Goal: Navigation & Orientation: Find specific page/section

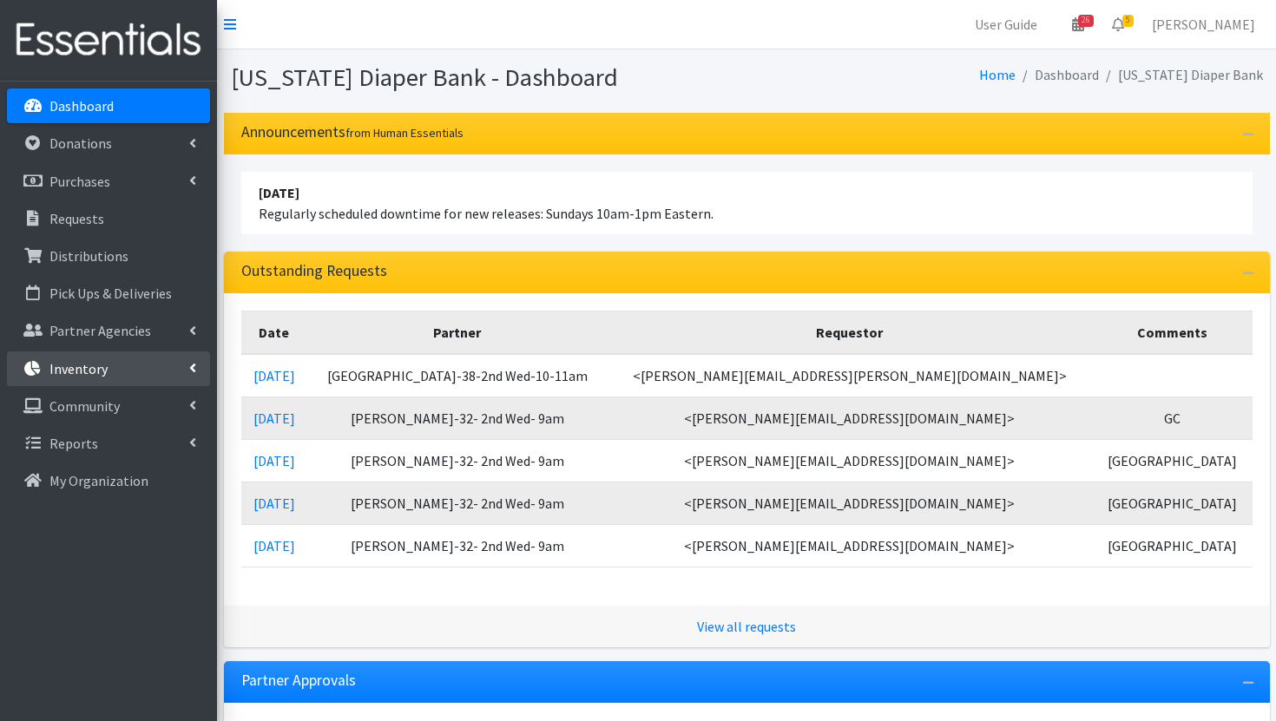
click at [114, 366] on link "Inventory" at bounding box center [108, 368] width 203 height 35
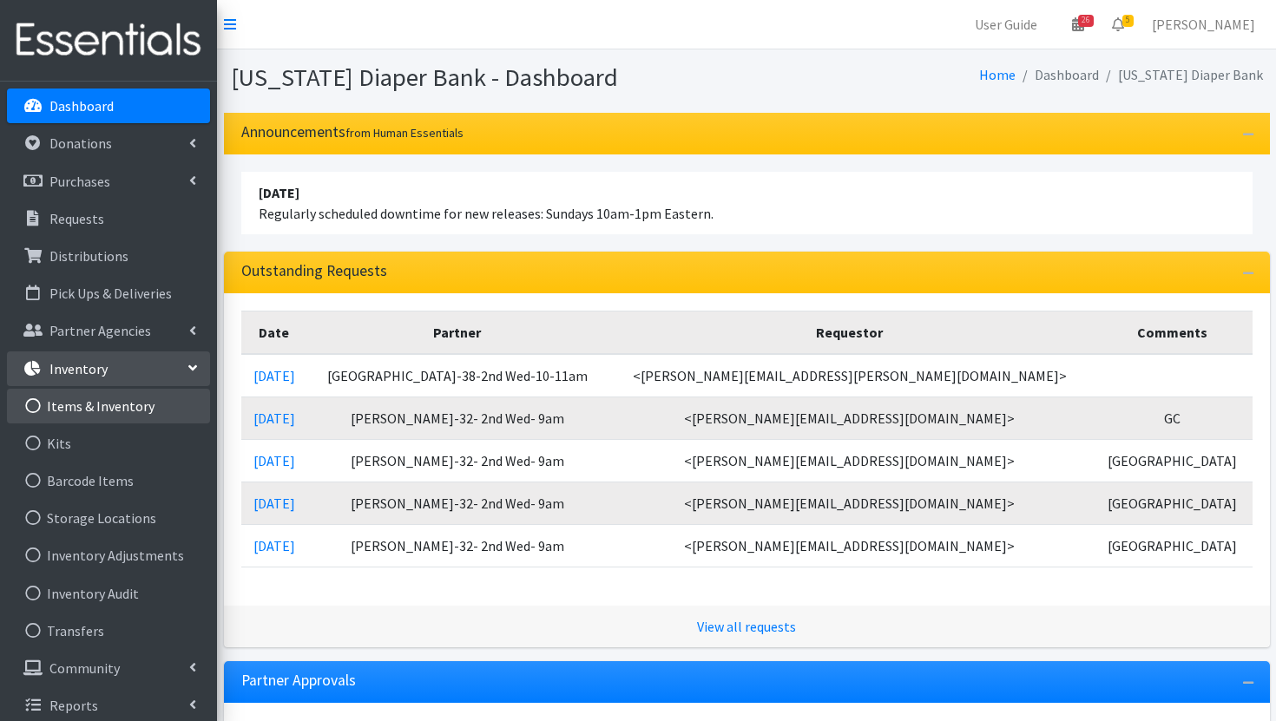
click at [102, 411] on link "Items & Inventory" at bounding box center [108, 406] width 203 height 35
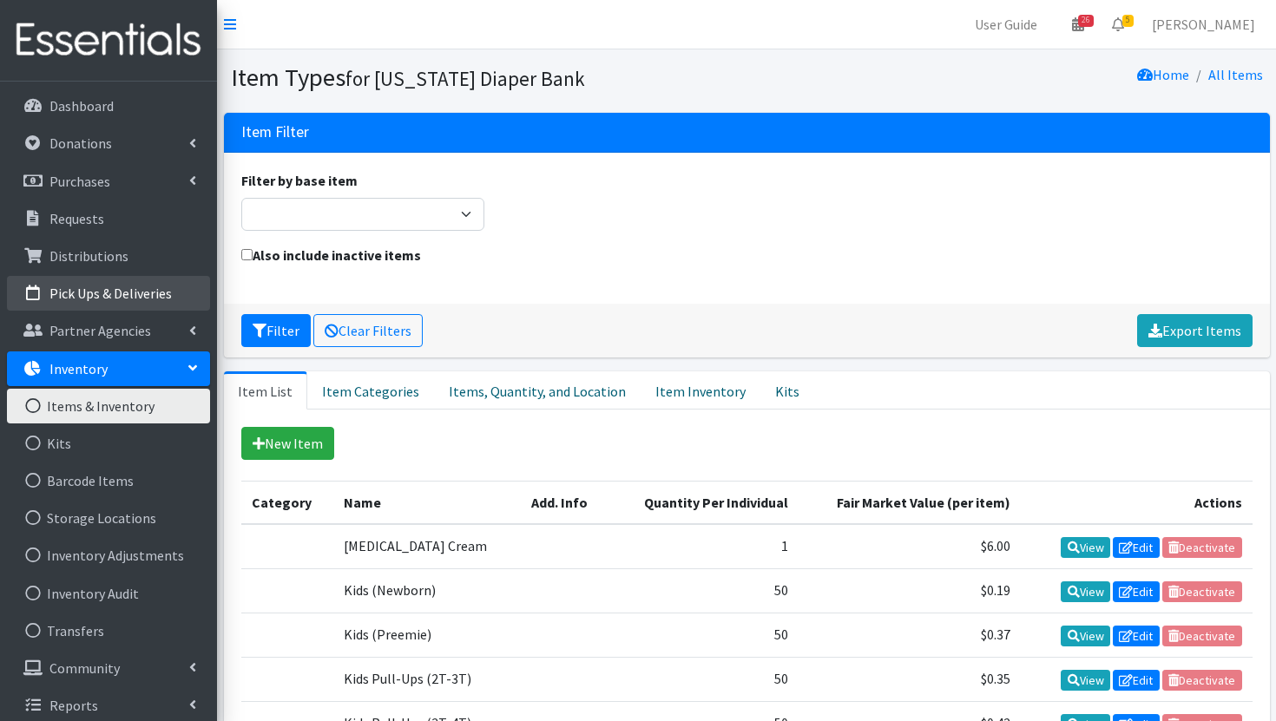
scroll to position [10, 0]
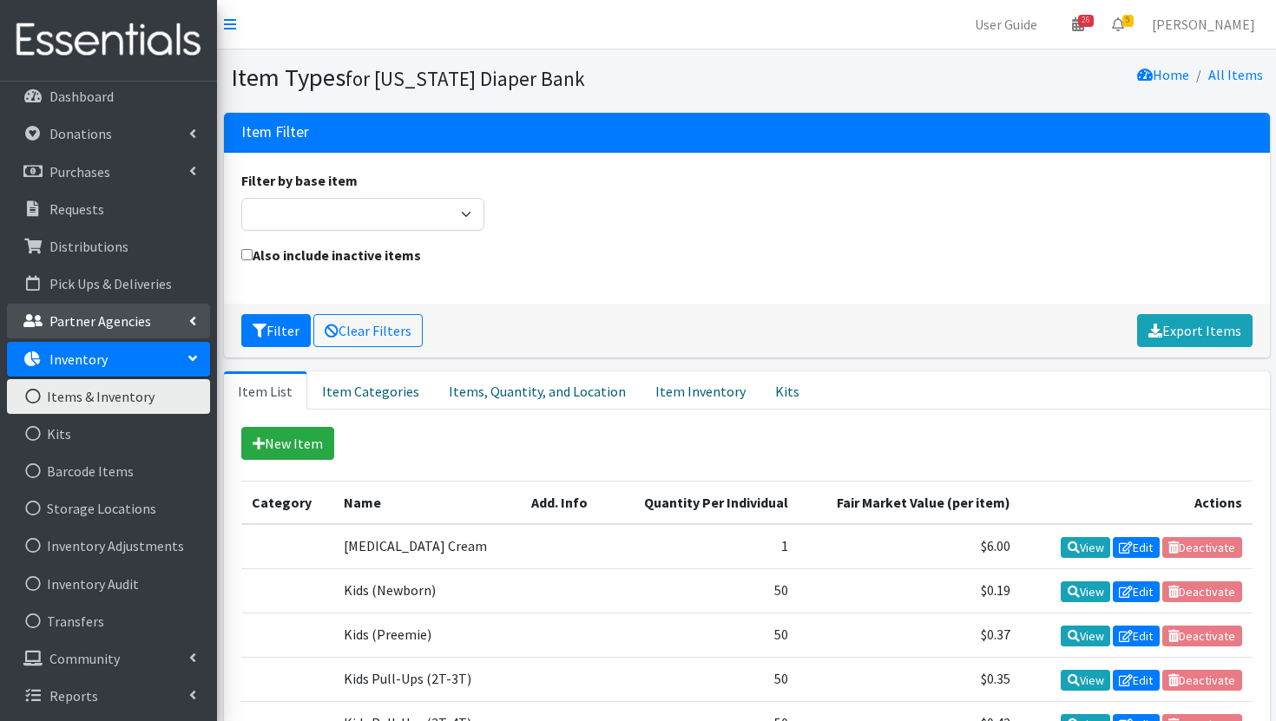
click at [122, 315] on p "Partner Agencies" at bounding box center [100, 320] width 102 height 17
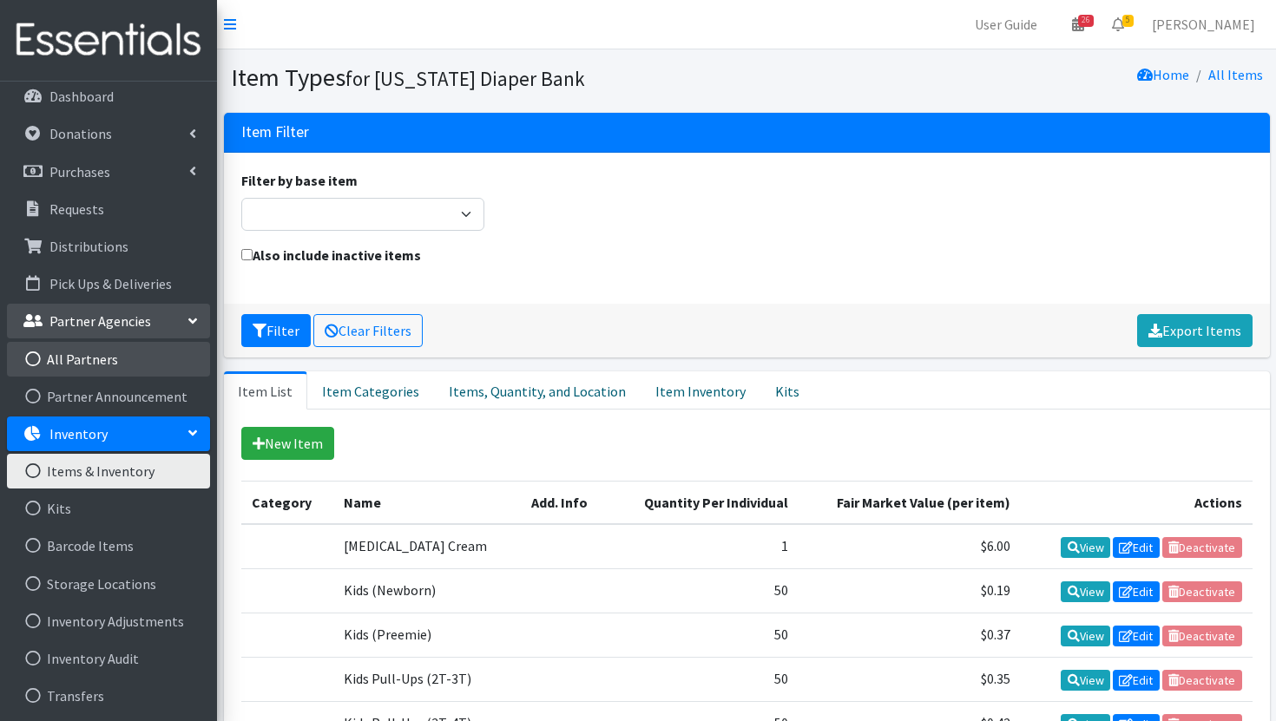
click at [117, 358] on link "All Partners" at bounding box center [108, 359] width 203 height 35
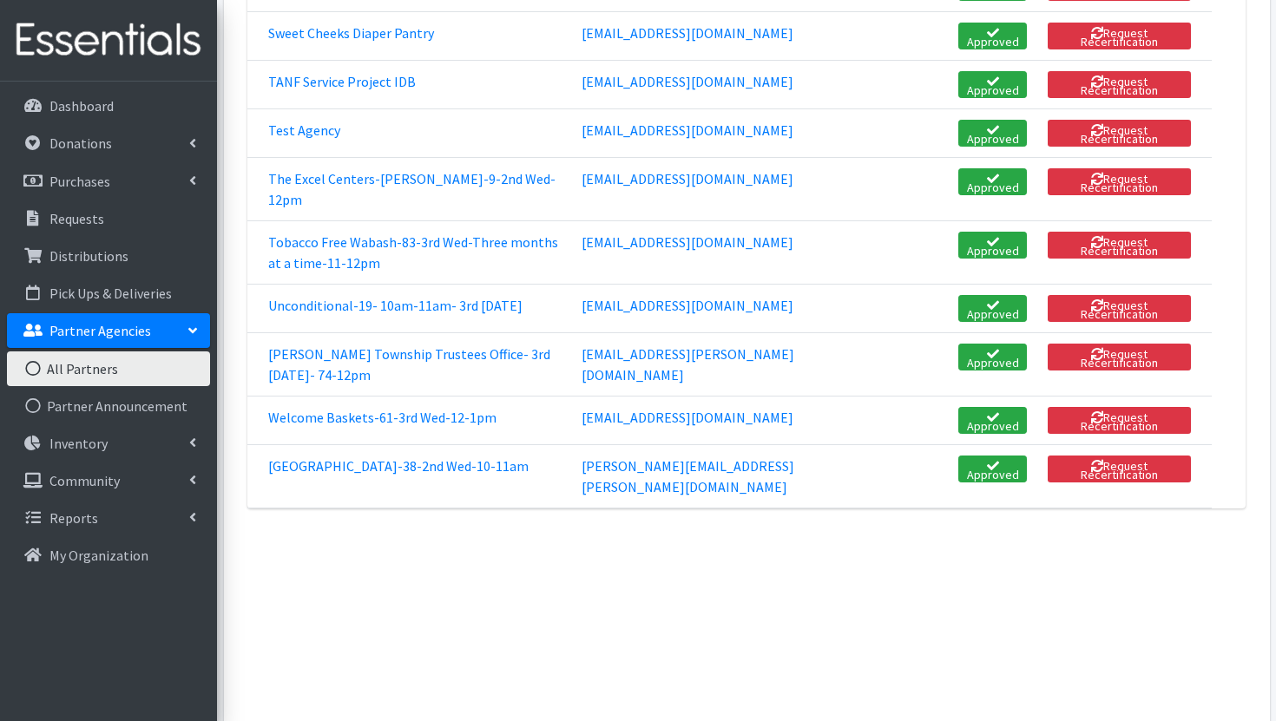
scroll to position [4325, 0]
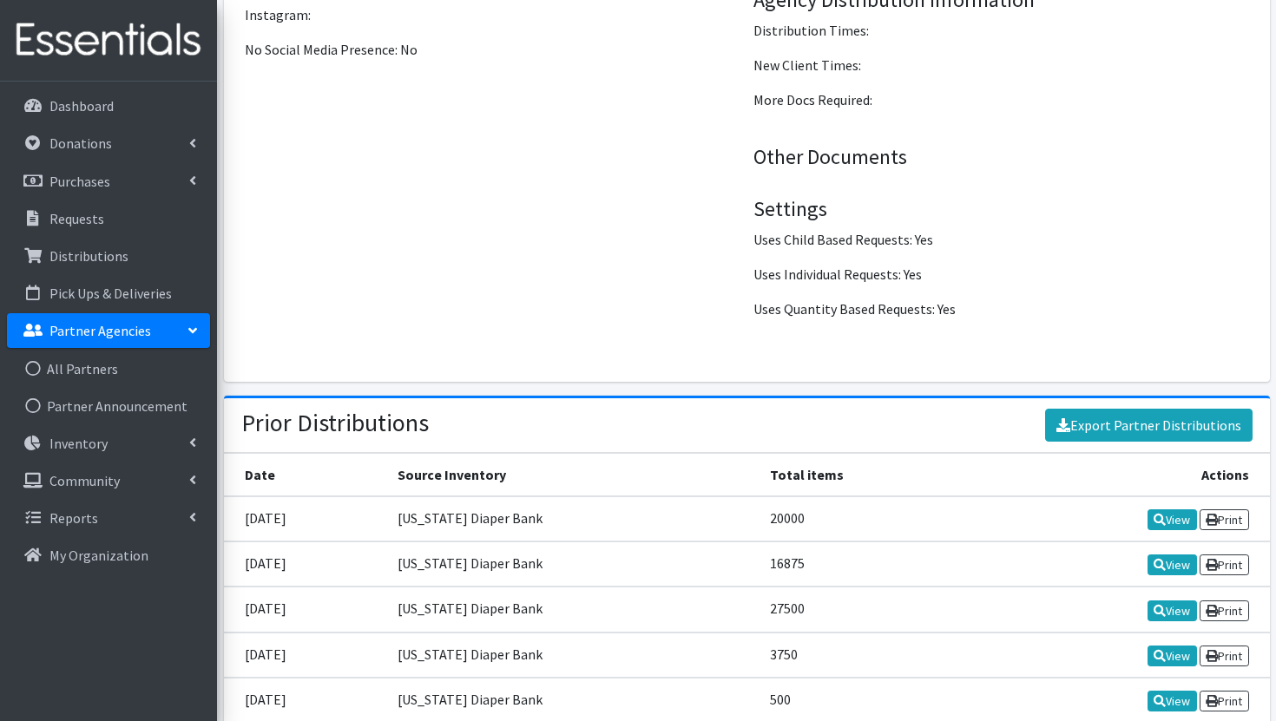
scroll to position [1913, 0]
